Goal: Complete application form

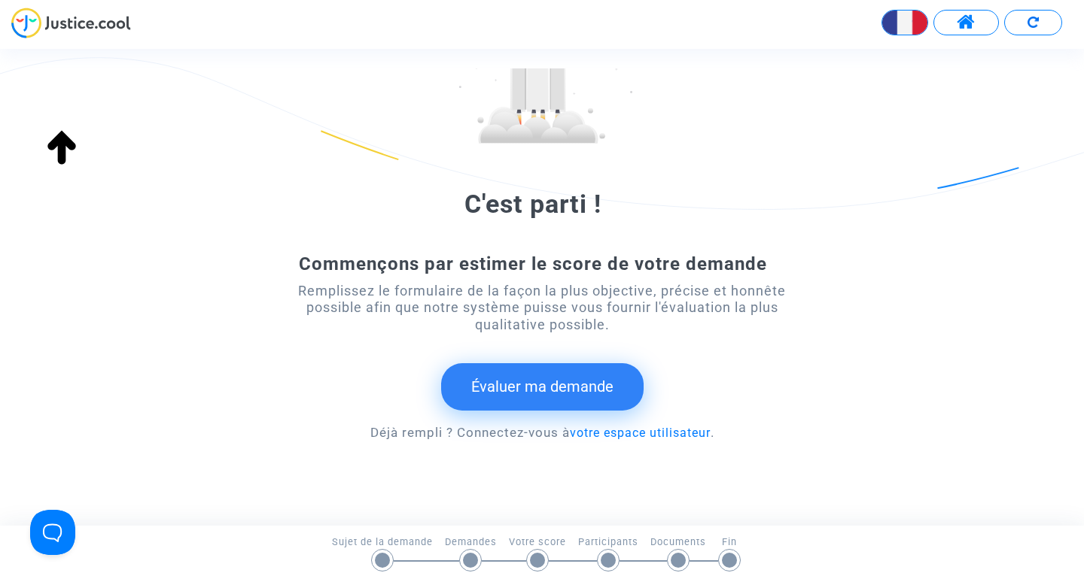
scroll to position [181, 0]
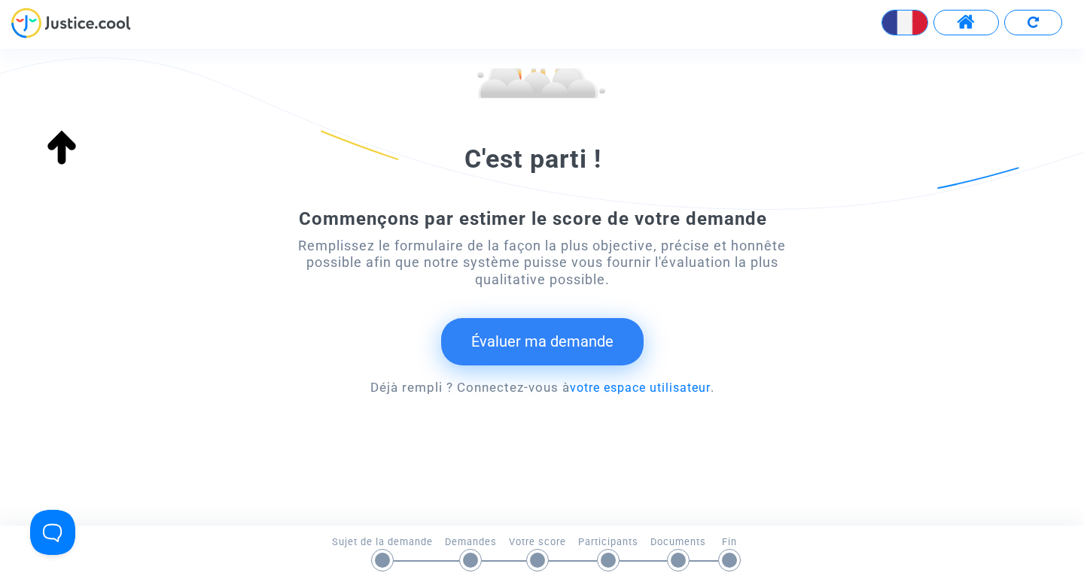
click at [553, 336] on button "Évaluer ma demande" at bounding box center [542, 341] width 202 height 47
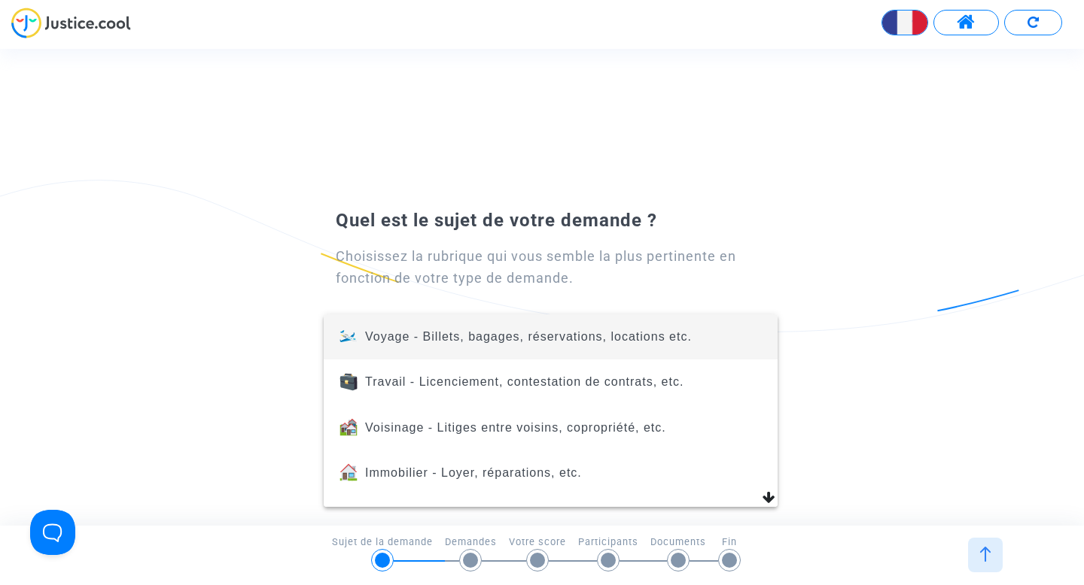
click at [524, 336] on span "Voyage - Billets, bagages, réservations, locations etc." at bounding box center [528, 336] width 327 height 13
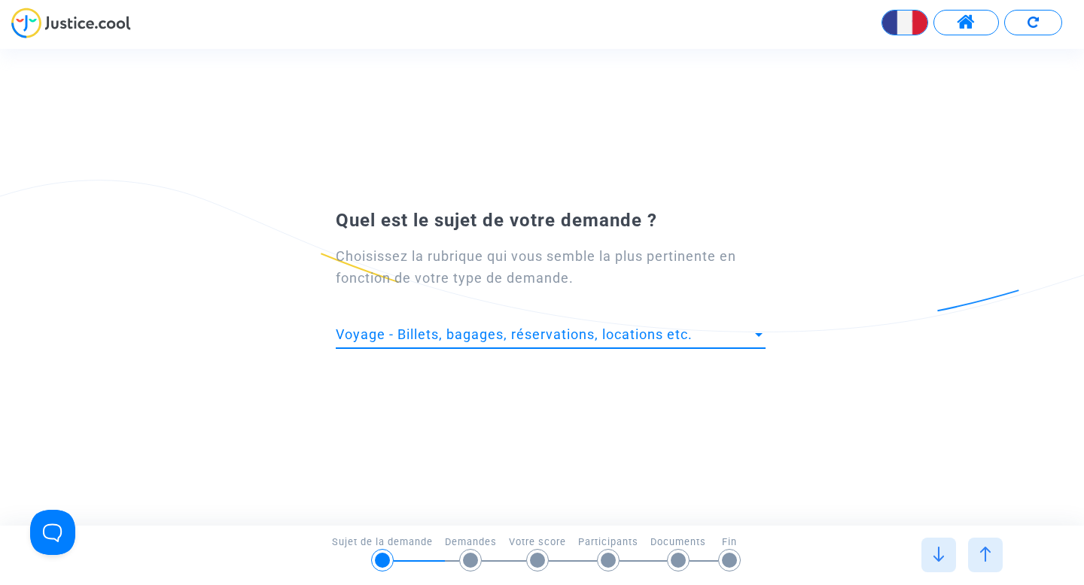
scroll to position [0, 0]
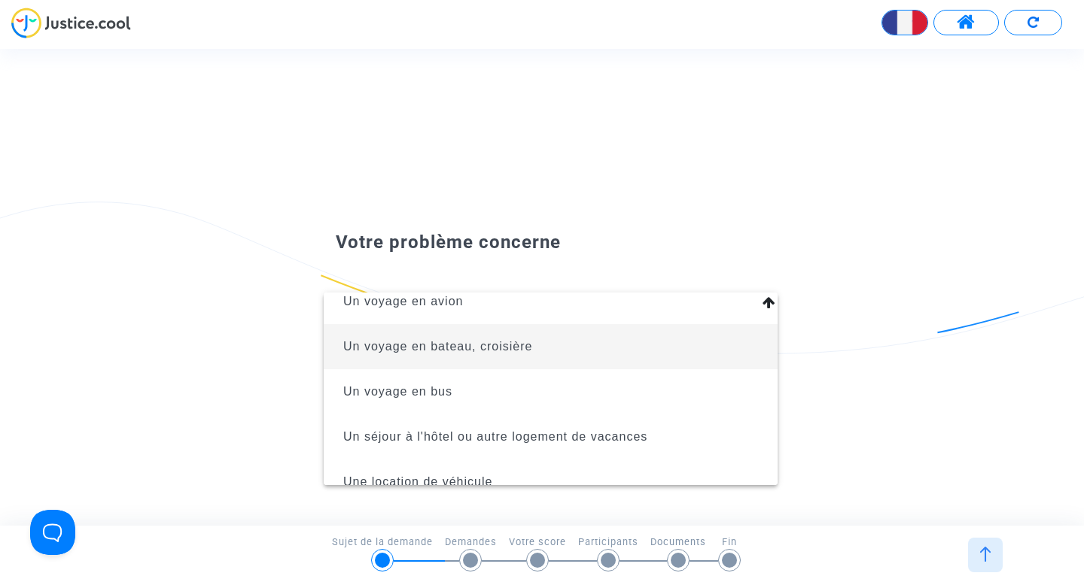
scroll to position [78, 0]
